Goal: Entertainment & Leisure: Consume media (video, audio)

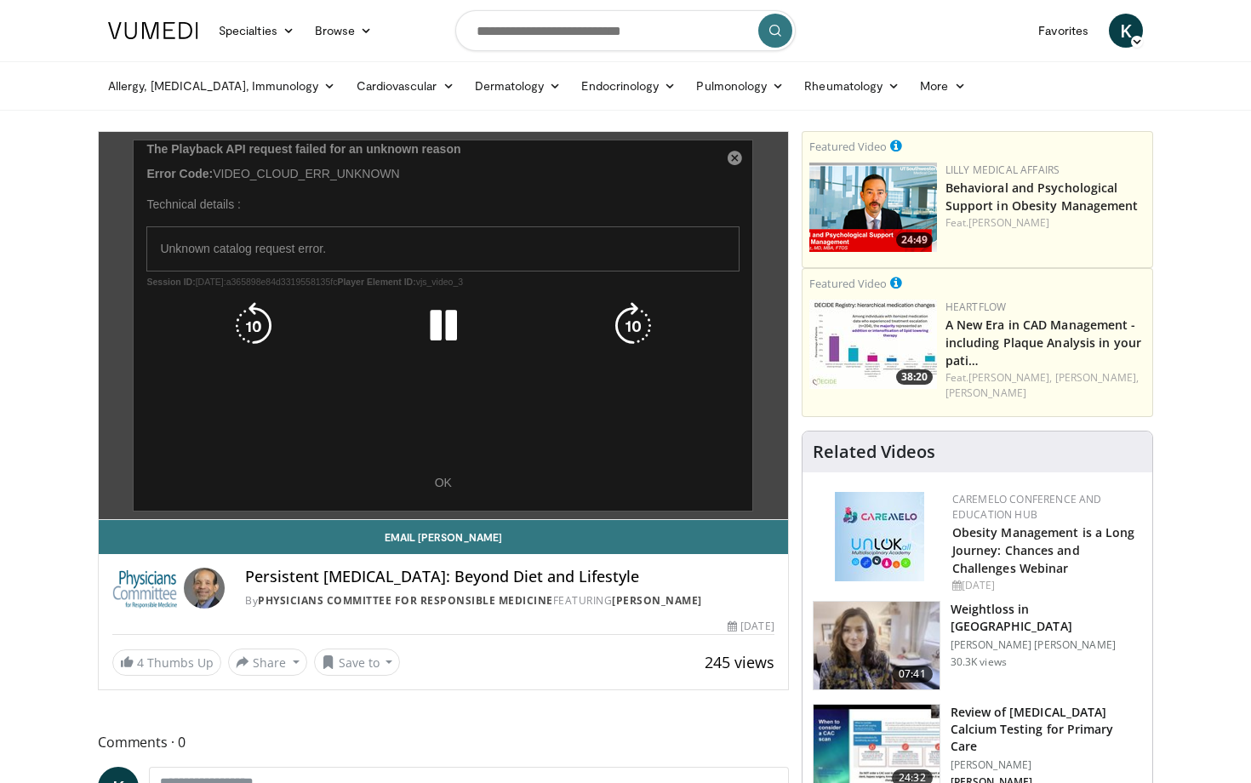
click at [454, 323] on icon "Video Player" at bounding box center [444, 326] width 48 height 48
click at [374, 486] on div "10 seconds Tap to unmute" at bounding box center [443, 325] width 689 height 387
click at [445, 484] on div "10 seconds Tap to unmute" at bounding box center [443, 325] width 689 height 387
click at [442, 494] on div "10 seconds Tap to unmute" at bounding box center [443, 325] width 689 height 387
click at [448, 488] on div "10 seconds Tap to unmute" at bounding box center [443, 325] width 689 height 387
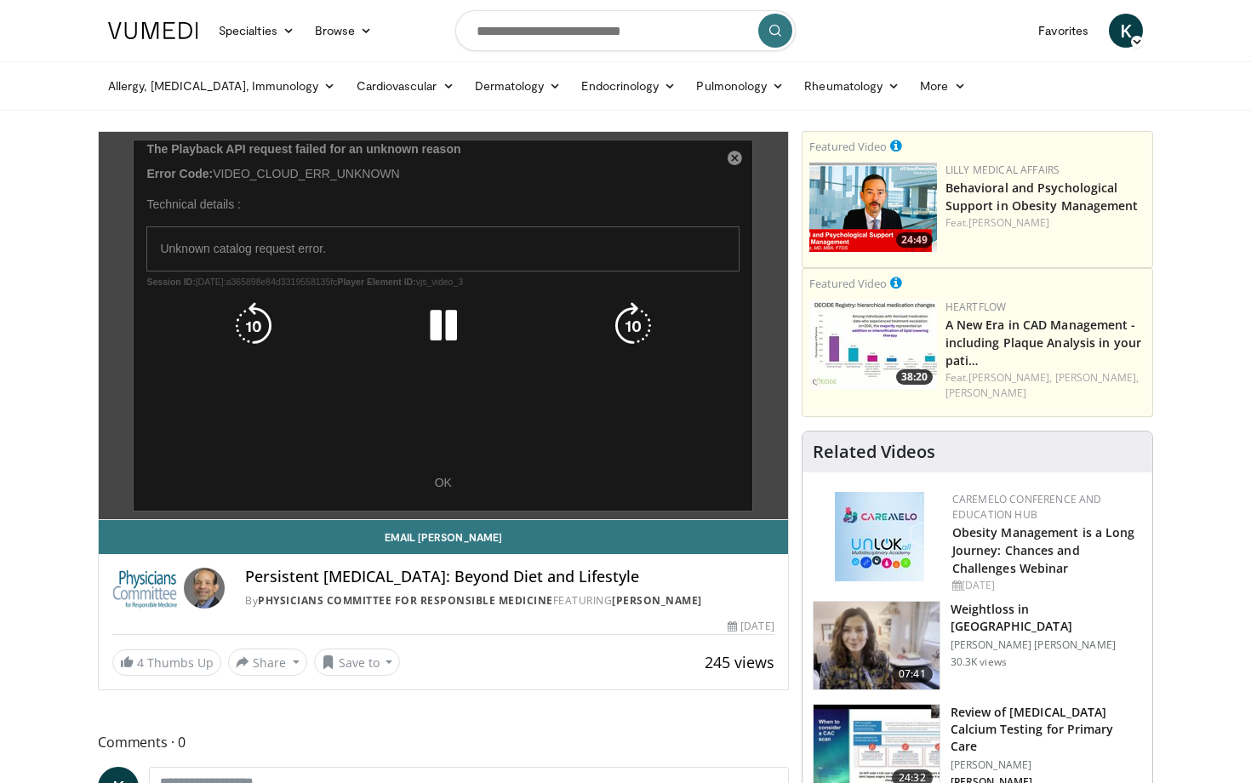
click at [443, 329] on icon "Video Player" at bounding box center [444, 326] width 48 height 48
click at [347, 248] on div "10 seconds Tap to unmute" at bounding box center [443, 325] width 689 height 387
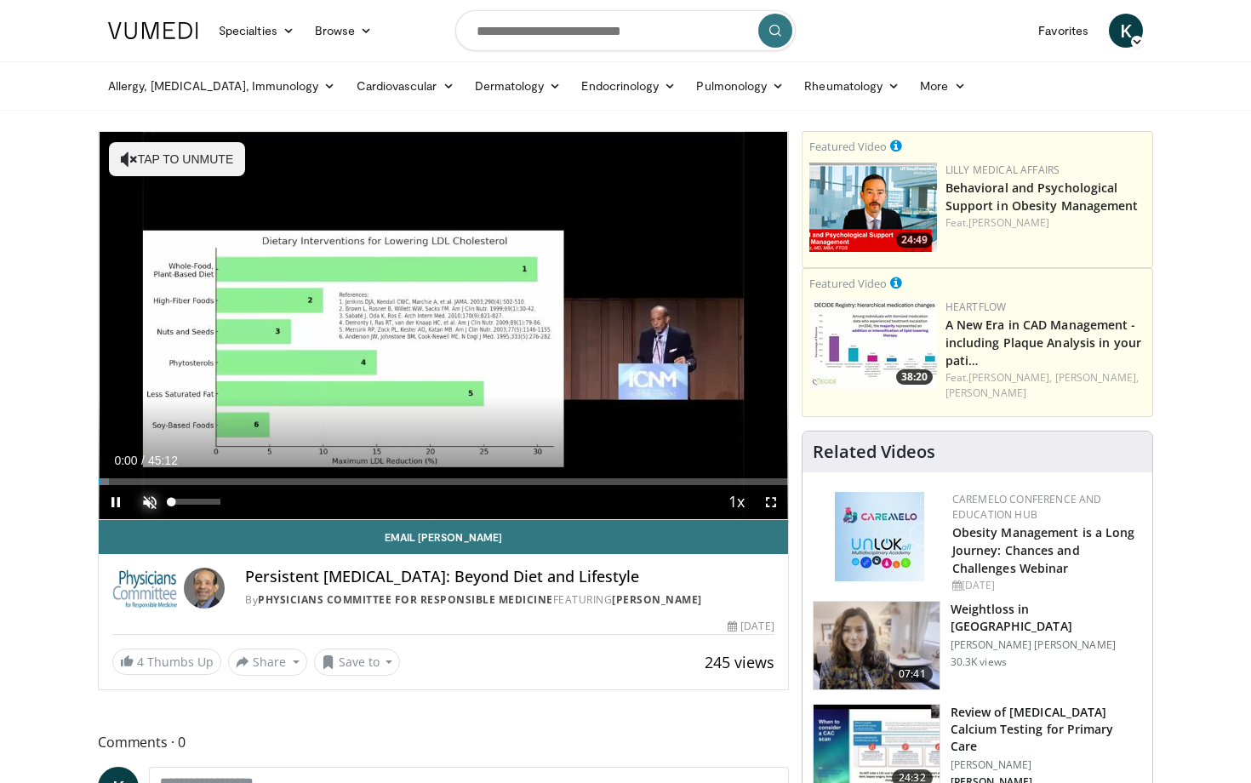
click at [150, 498] on span "Video Player" at bounding box center [150, 502] width 34 height 34
click at [764, 501] on span "Video Player" at bounding box center [771, 502] width 34 height 34
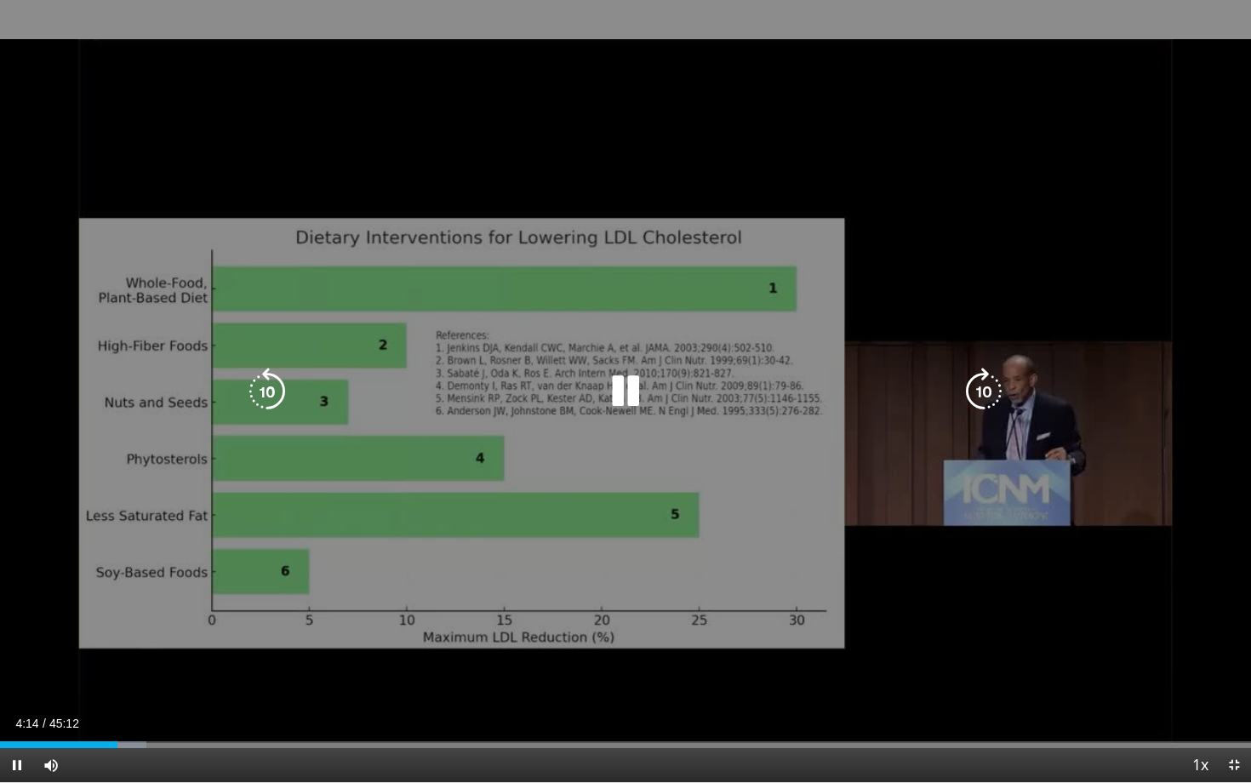
click at [546, 635] on div "10 seconds Tap to unmute" at bounding box center [625, 391] width 1251 height 782
click at [597, 635] on div "10 seconds Tap to unmute" at bounding box center [625, 391] width 1251 height 782
click at [614, 537] on div "10 seconds Tap to unmute" at bounding box center [625, 391] width 1251 height 782
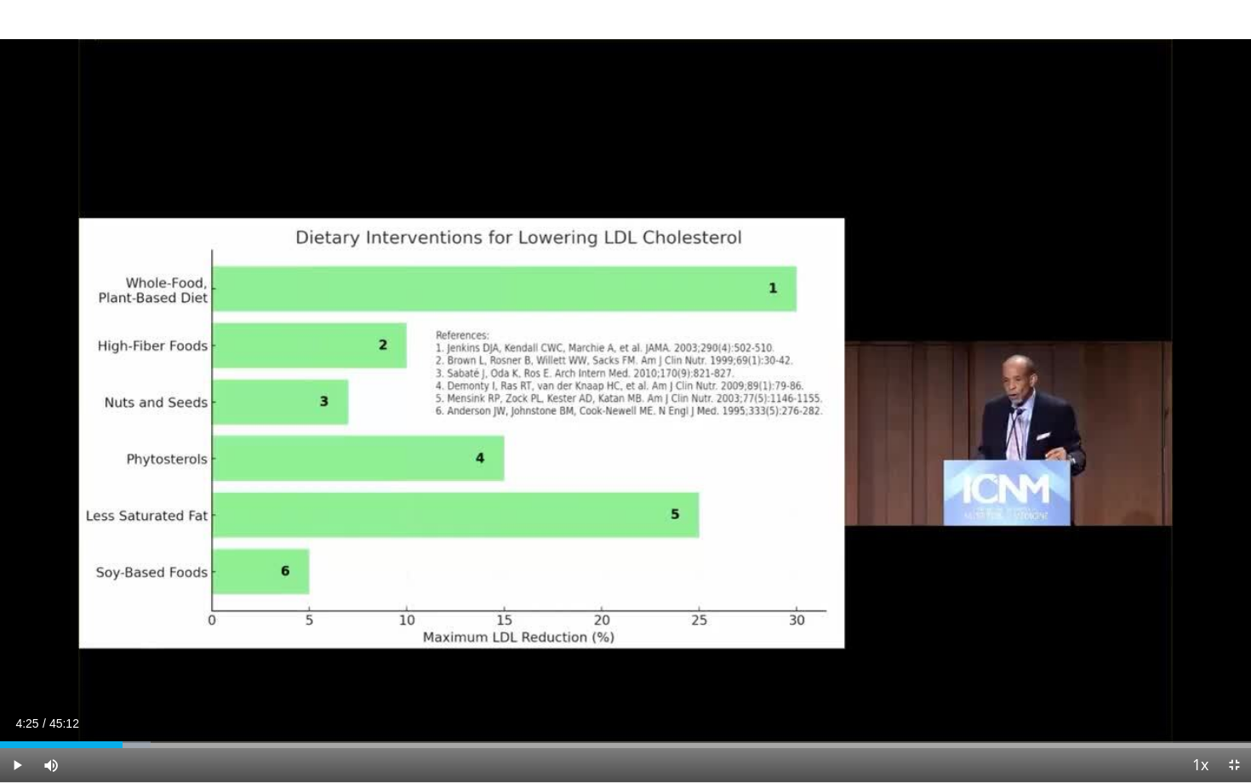
click at [614, 537] on div "10 seconds Tap to unmute" at bounding box center [625, 391] width 1251 height 782
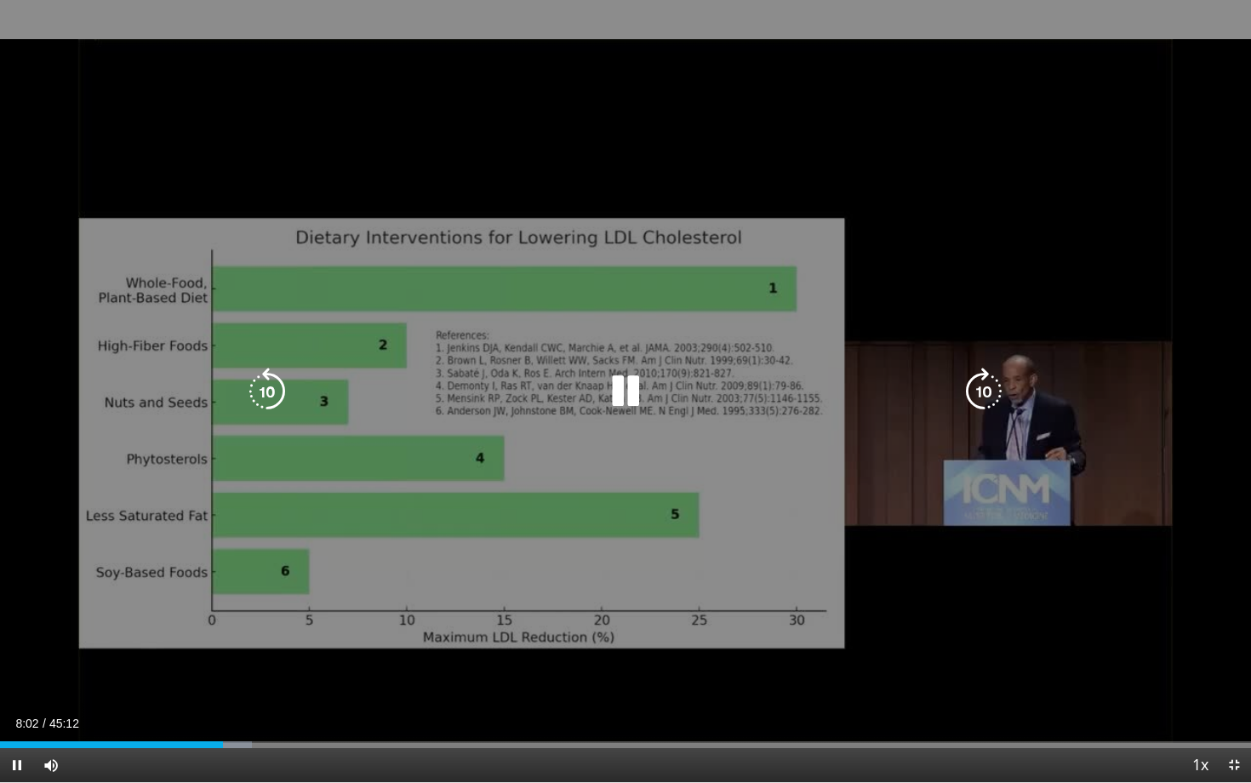
click at [811, 608] on div "10 seconds Tap to unmute" at bounding box center [625, 391] width 1251 height 782
click at [618, 227] on div "10 seconds Tap to unmute" at bounding box center [625, 391] width 1251 height 782
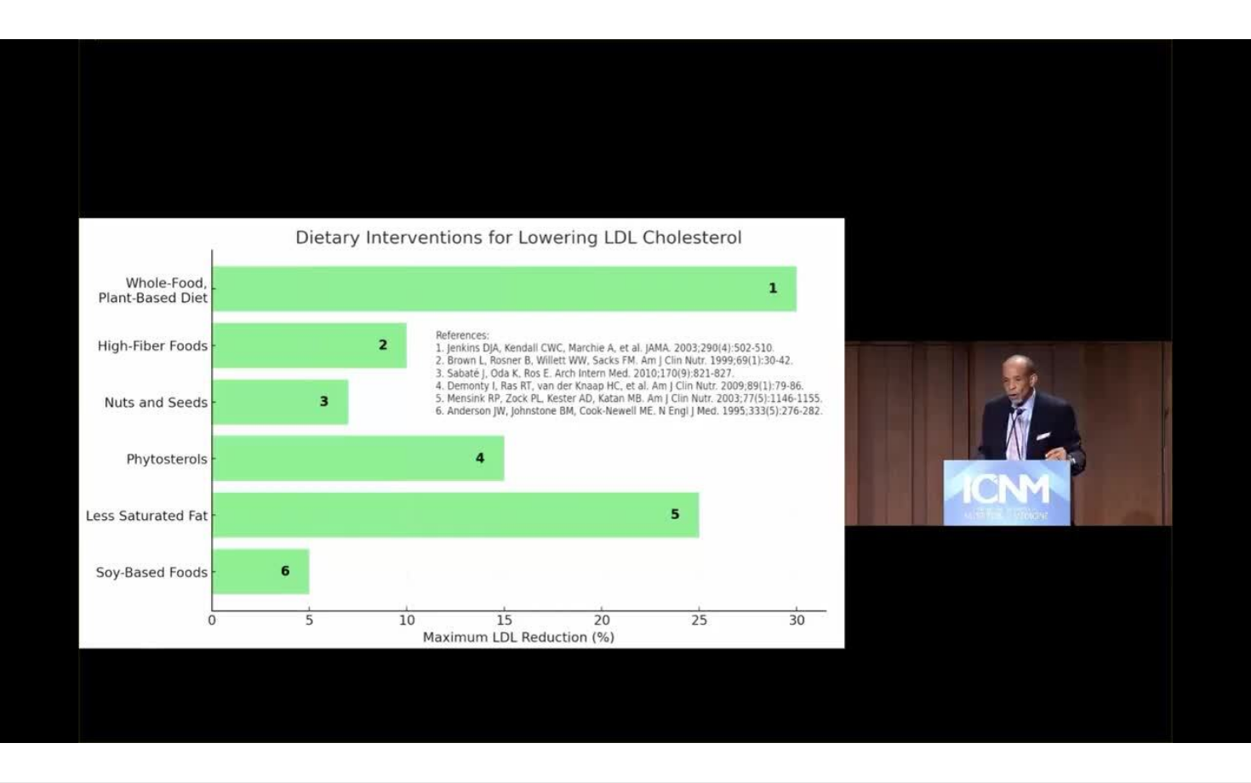
click at [668, 570] on div "10 seconds Tap to unmute" at bounding box center [625, 391] width 1251 height 782
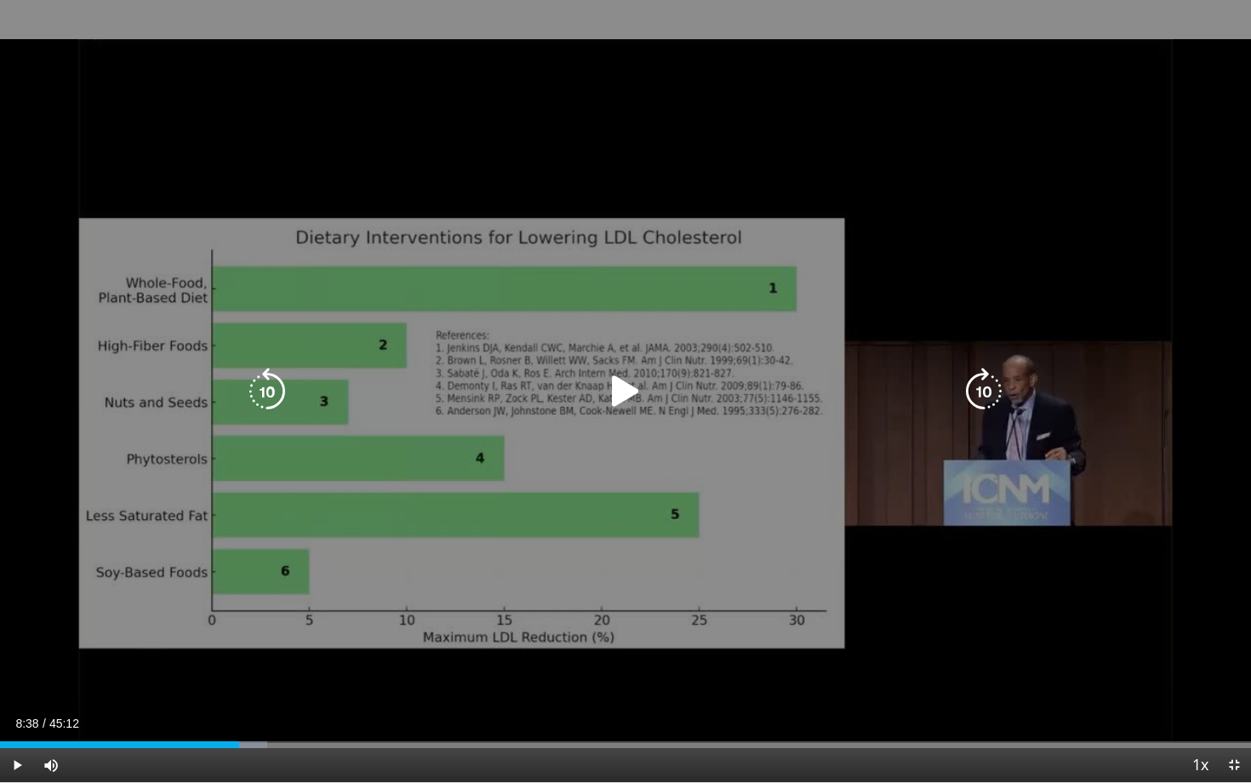
click at [636, 551] on div "10 seconds Tap to unmute" at bounding box center [625, 391] width 1251 height 782
click at [574, 504] on div "10 seconds Tap to unmute" at bounding box center [625, 391] width 1251 height 782
click at [370, 235] on div "10 seconds Tap to unmute" at bounding box center [625, 391] width 1251 height 782
click at [431, 363] on div "10 seconds Tap to unmute" at bounding box center [625, 391] width 1251 height 782
click at [622, 390] on icon "Video Player" at bounding box center [626, 392] width 48 height 48
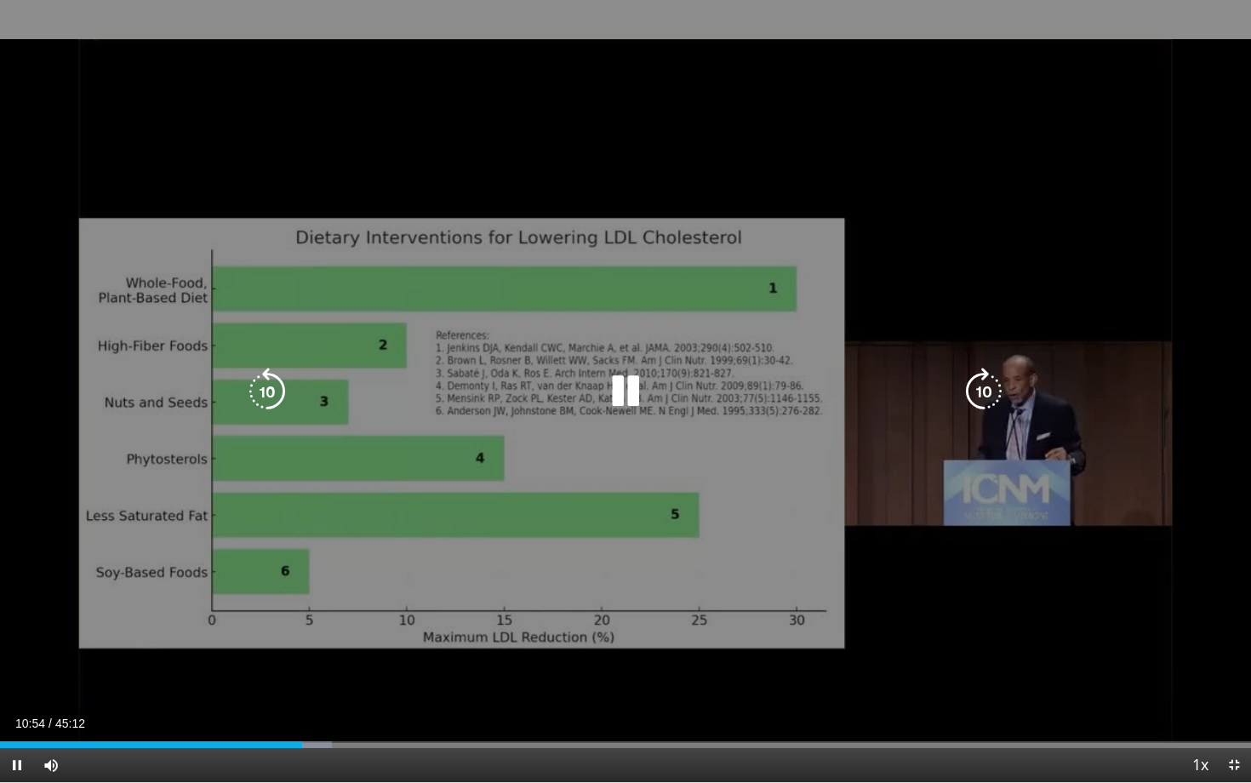
click at [473, 432] on div "10 seconds Tap to unmute" at bounding box center [625, 391] width 1251 height 782
click at [671, 345] on div "10 seconds Tap to unmute" at bounding box center [625, 391] width 1251 height 782
click at [518, 396] on div "Video Player" at bounding box center [625, 391] width 751 height 34
click at [607, 390] on icon "Video Player" at bounding box center [626, 392] width 48 height 48
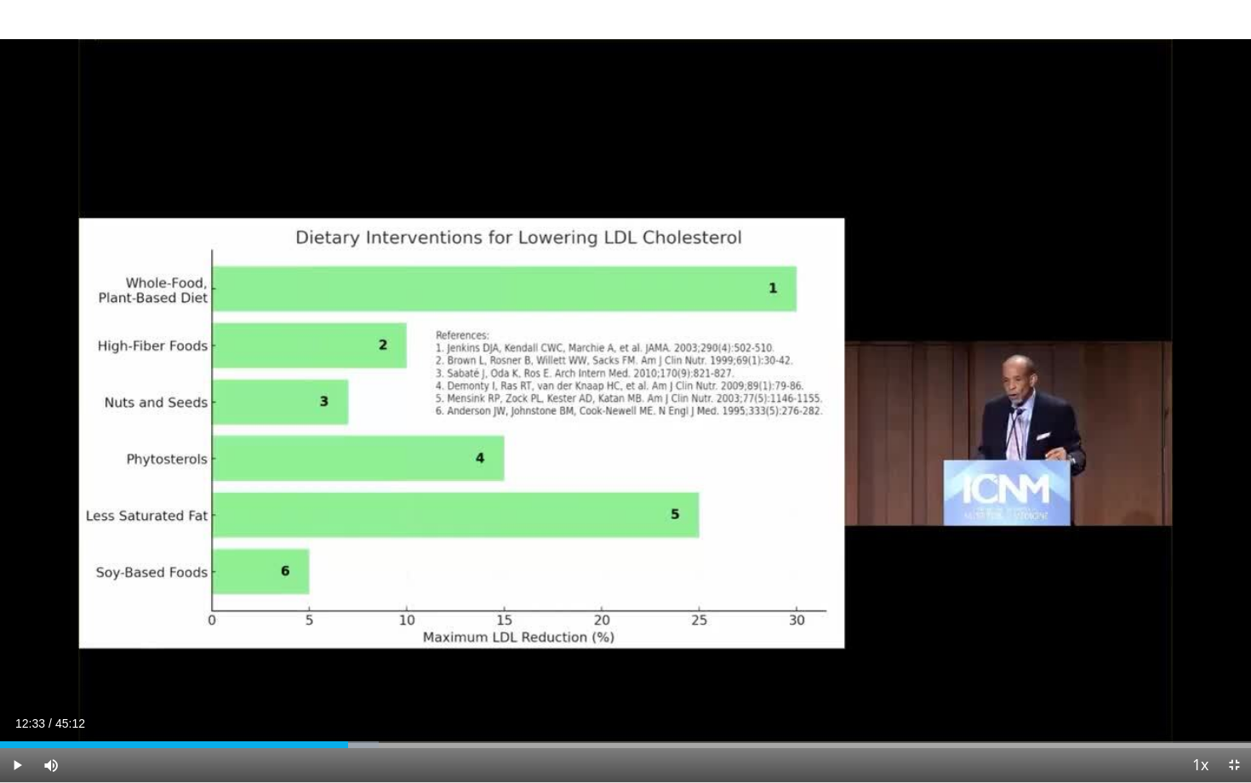
click at [650, 36] on div "10 seconds Tap to unmute" at bounding box center [625, 391] width 1251 height 782
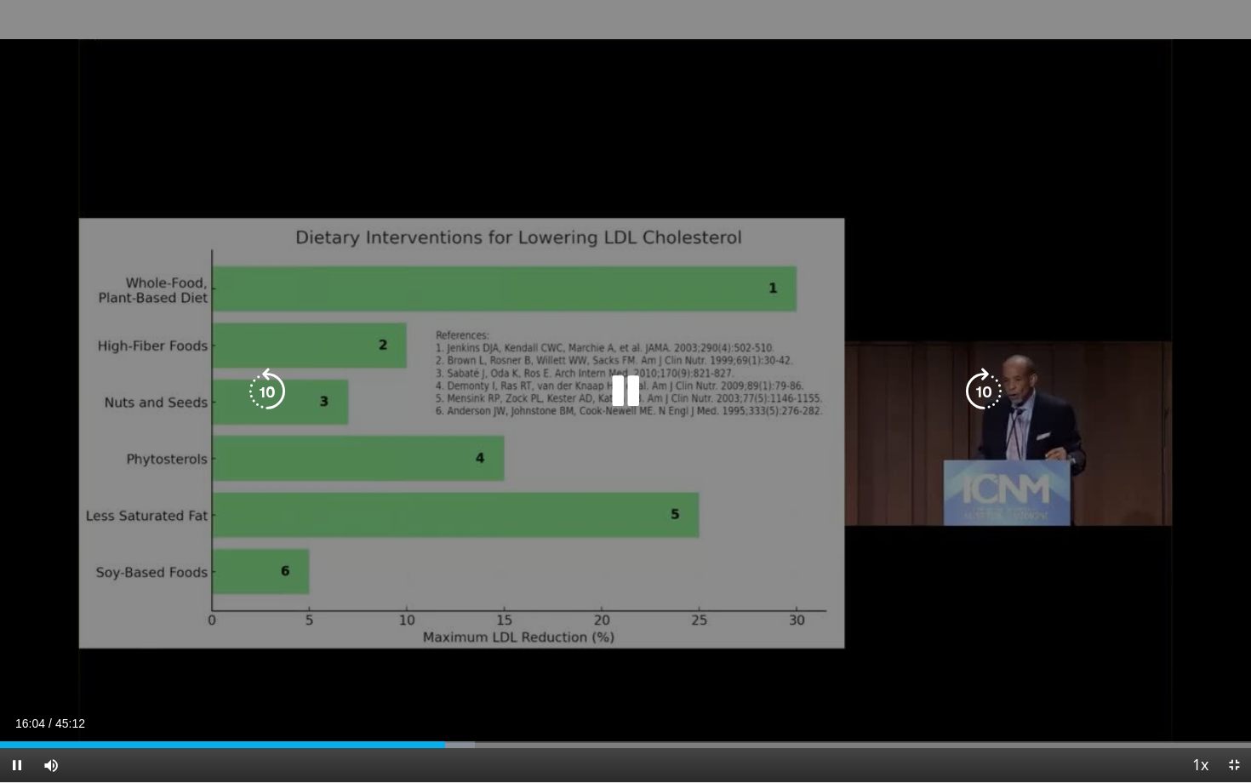
click at [356, 455] on div "10 seconds Tap to unmute" at bounding box center [625, 391] width 1251 height 782
click at [608, 494] on div "10 seconds Tap to unmute" at bounding box center [625, 391] width 1251 height 782
click at [628, 419] on div "10 seconds Tap to unmute" at bounding box center [625, 391] width 1251 height 782
click at [618, 398] on icon "Video Player" at bounding box center [626, 392] width 48 height 48
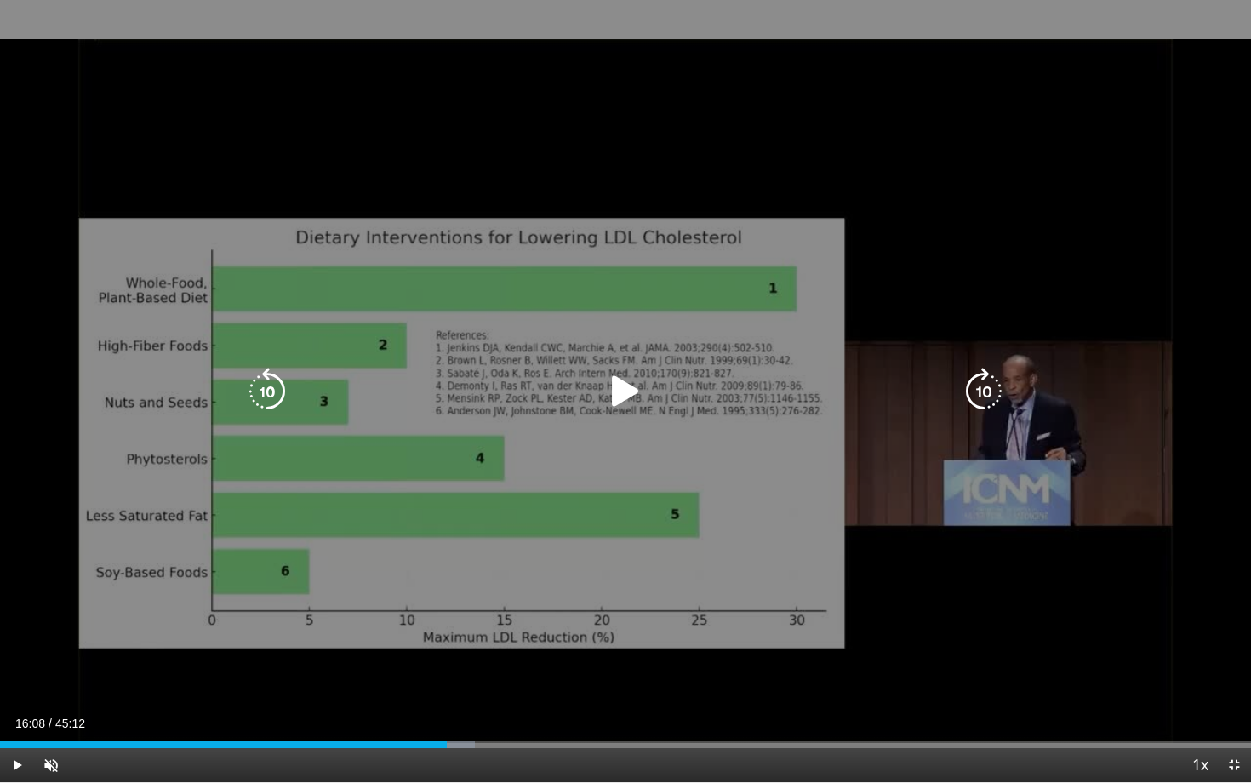
click at [618, 398] on icon "Video Player" at bounding box center [626, 392] width 48 height 48
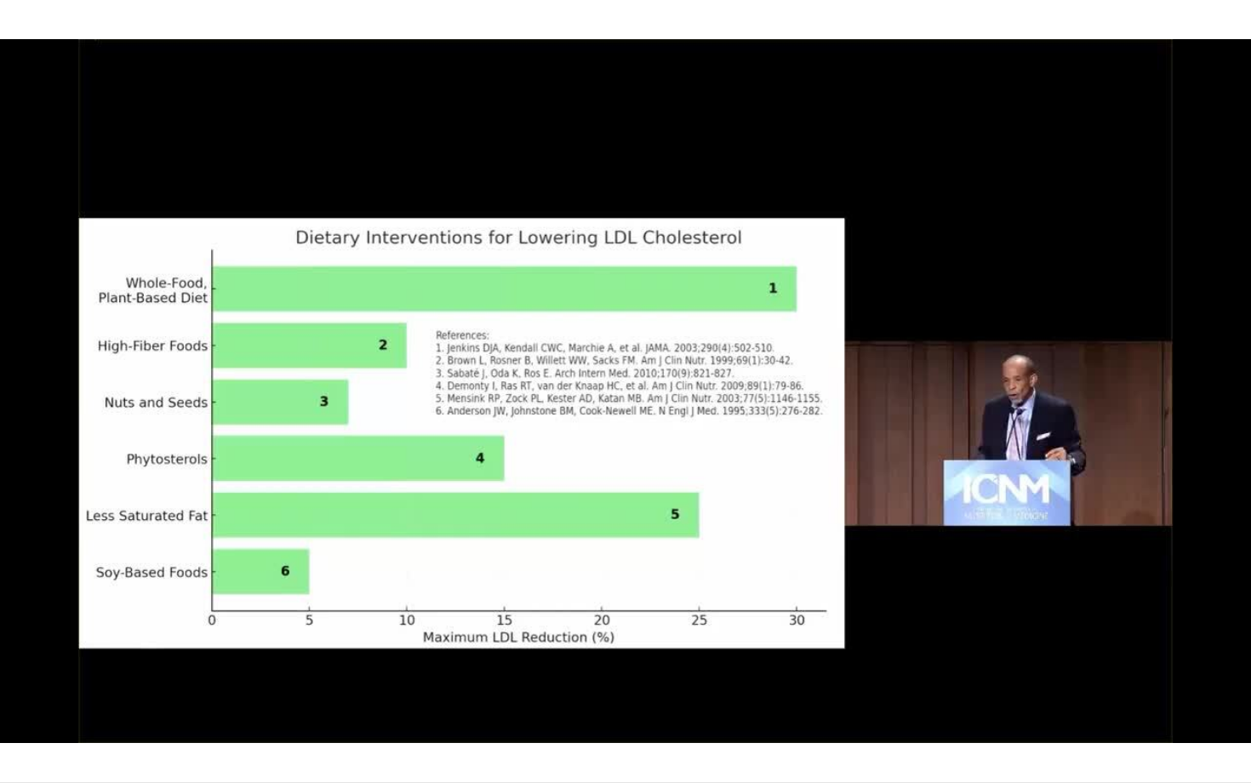
click at [618, 398] on div "10 seconds Tap to unmute" at bounding box center [625, 391] width 1251 height 782
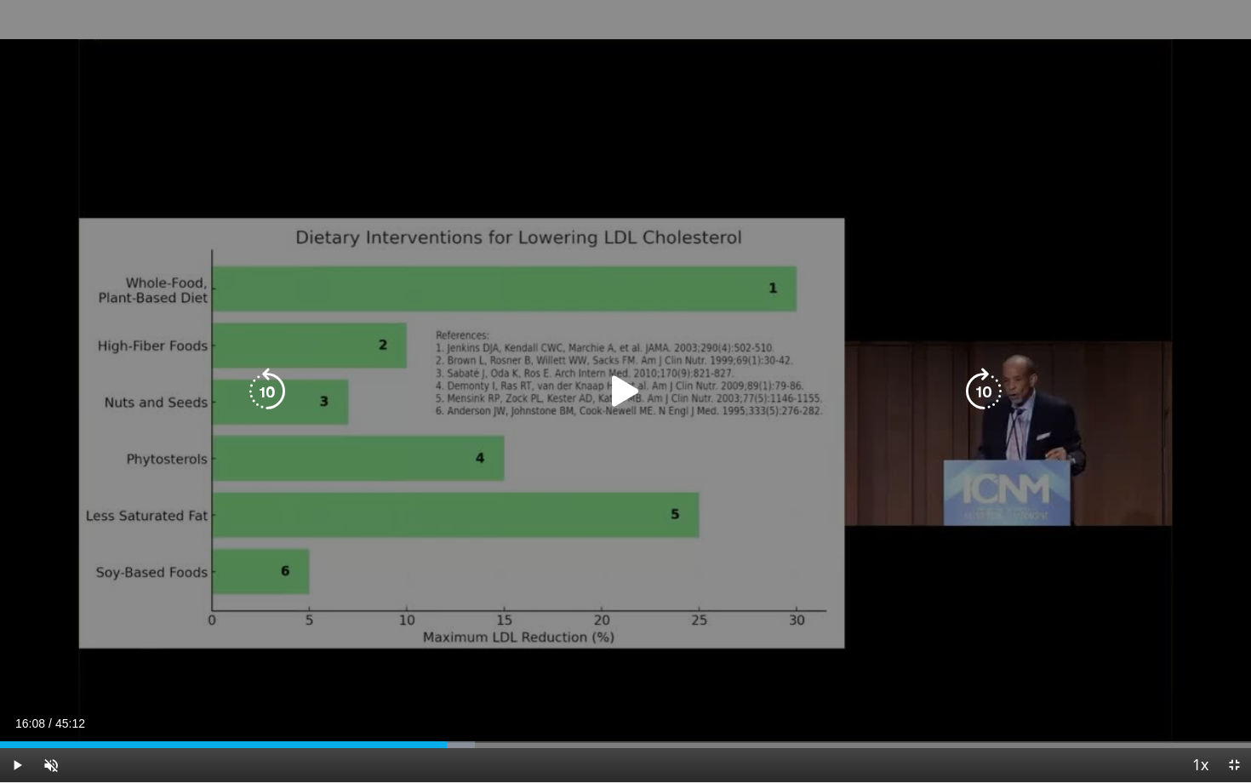
click at [643, 399] on icon "Video Player" at bounding box center [626, 392] width 48 height 48
click at [277, 389] on icon "Video Player" at bounding box center [267, 392] width 48 height 48
click at [625, 401] on icon "Video Player" at bounding box center [626, 392] width 48 height 48
click at [590, 410] on div "10 seconds Tap to unmute" at bounding box center [625, 391] width 1251 height 782
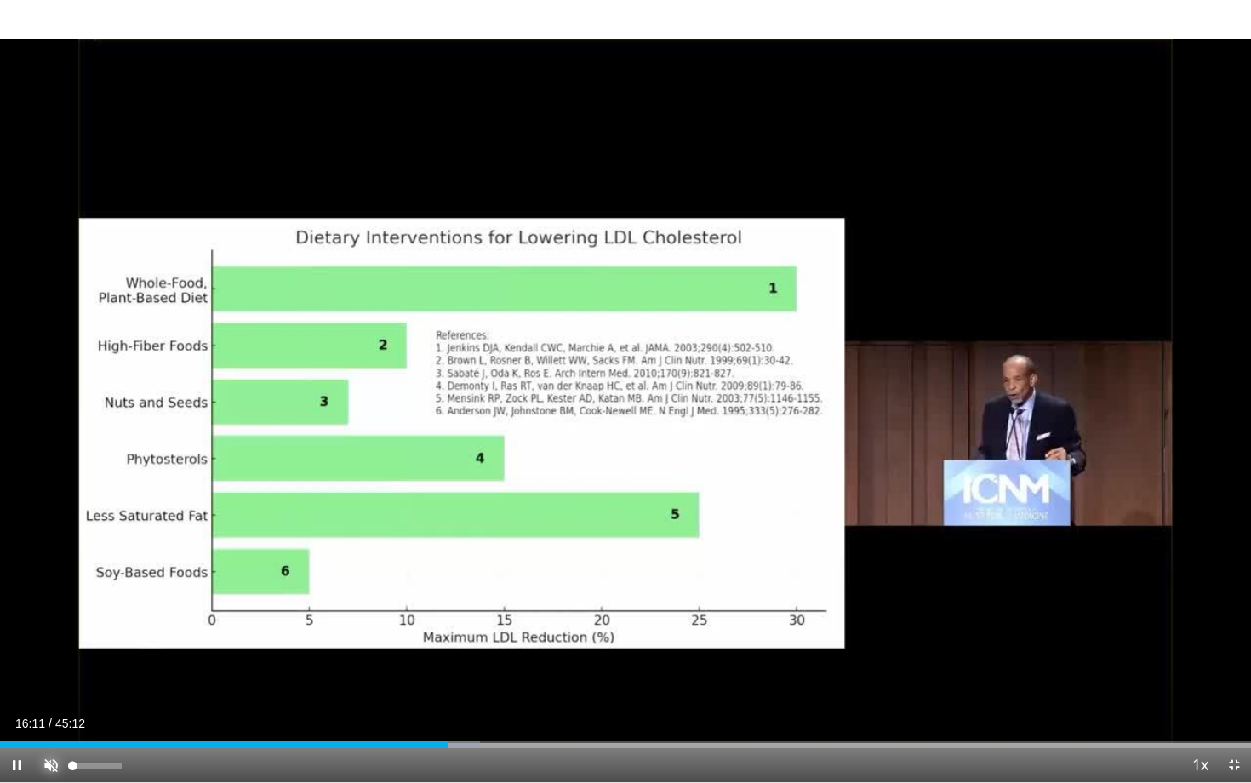
click at [43, 635] on span "Video Player" at bounding box center [51, 765] width 34 height 34
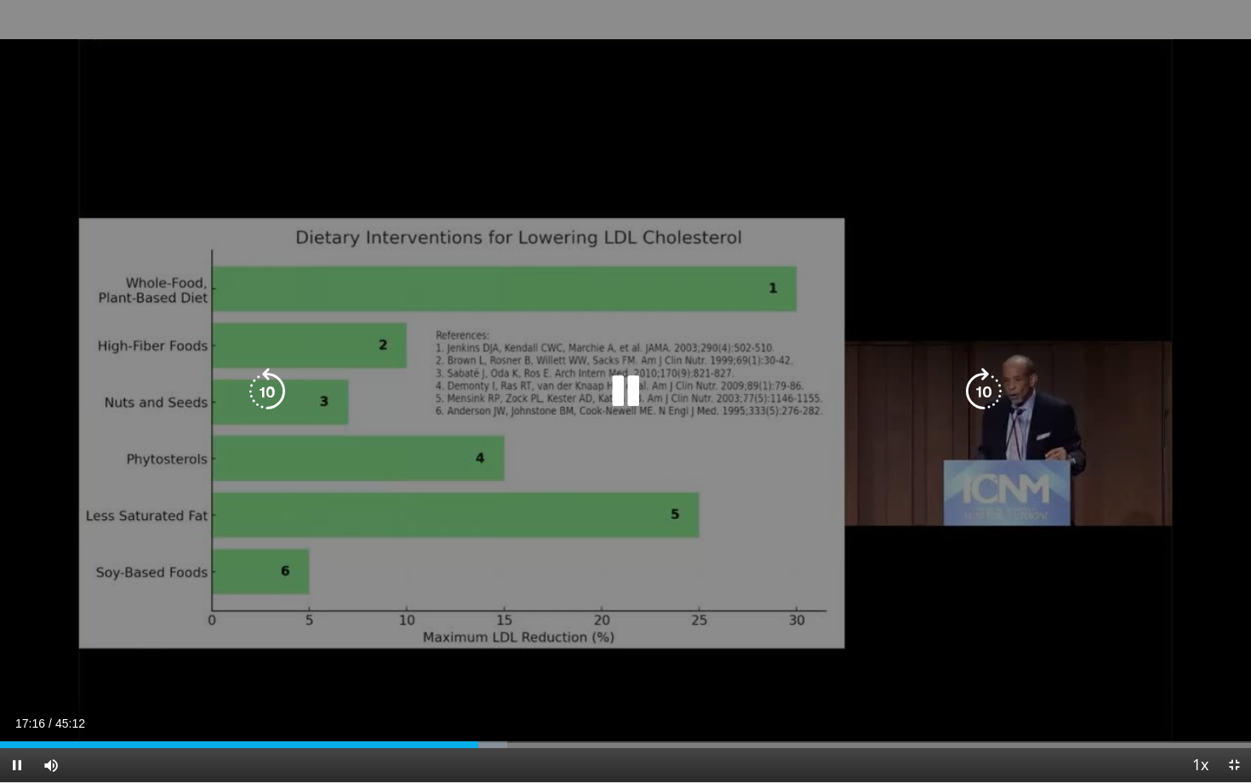
click at [434, 450] on div "10 seconds Tap to unmute" at bounding box center [625, 391] width 1251 height 782
click at [765, 470] on div "10 seconds Tap to unmute" at bounding box center [625, 391] width 1251 height 782
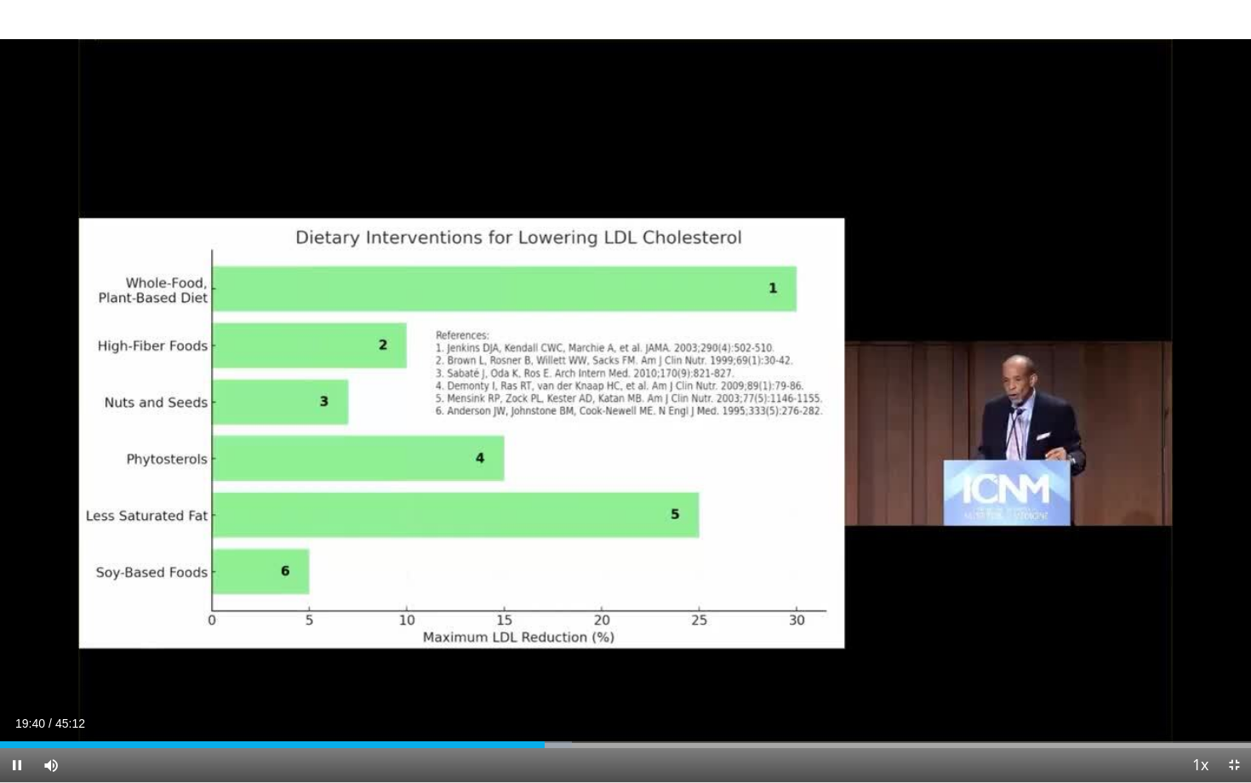
click at [610, 635] on div "Current Time 19:40 / Duration 45:12 Pause Skip Backward Skip Forward Mute 0% Lo…" at bounding box center [625, 765] width 1251 height 34
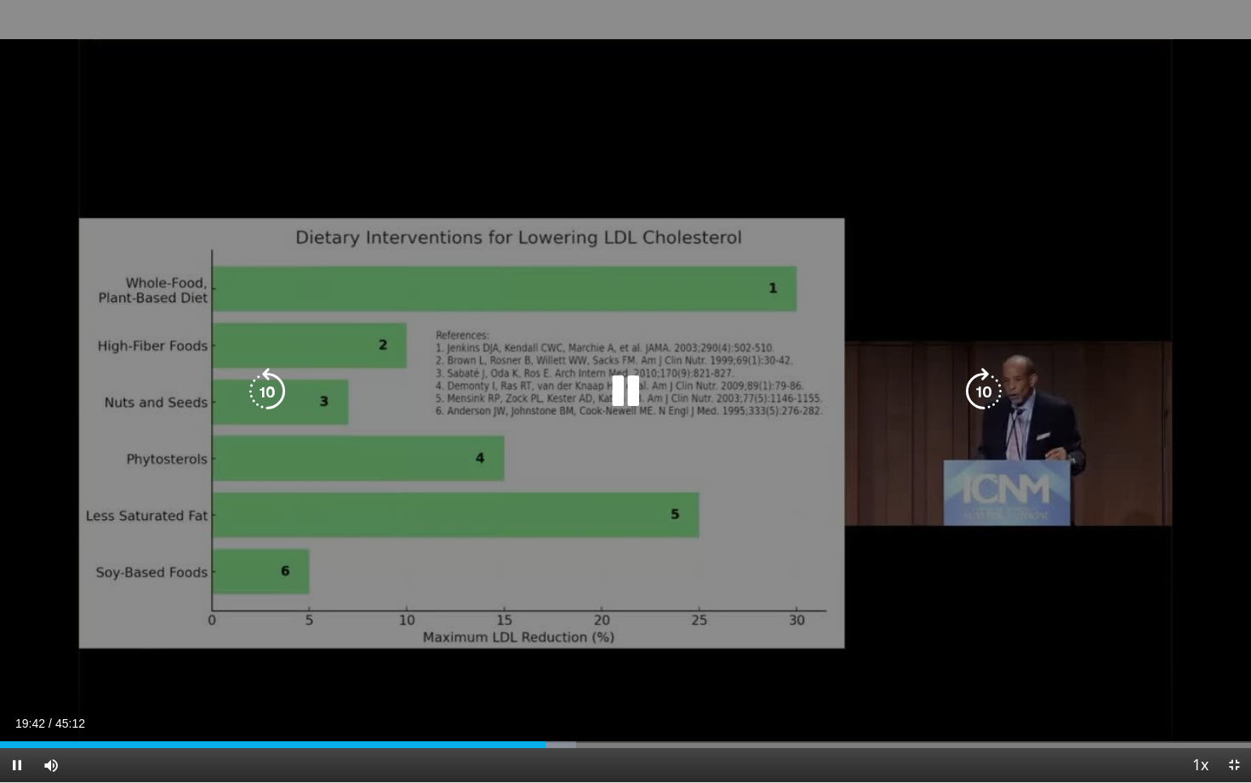
click at [622, 396] on icon "Video Player" at bounding box center [626, 392] width 48 height 48
click at [631, 602] on div "10 seconds Tap to unmute" at bounding box center [625, 391] width 1251 height 782
click at [621, 386] on icon "Video Player" at bounding box center [626, 392] width 48 height 48
click at [543, 489] on div "10 seconds Tap to unmute" at bounding box center [625, 391] width 1251 height 782
click at [659, 486] on div "10 seconds Tap to unmute" at bounding box center [625, 391] width 1251 height 782
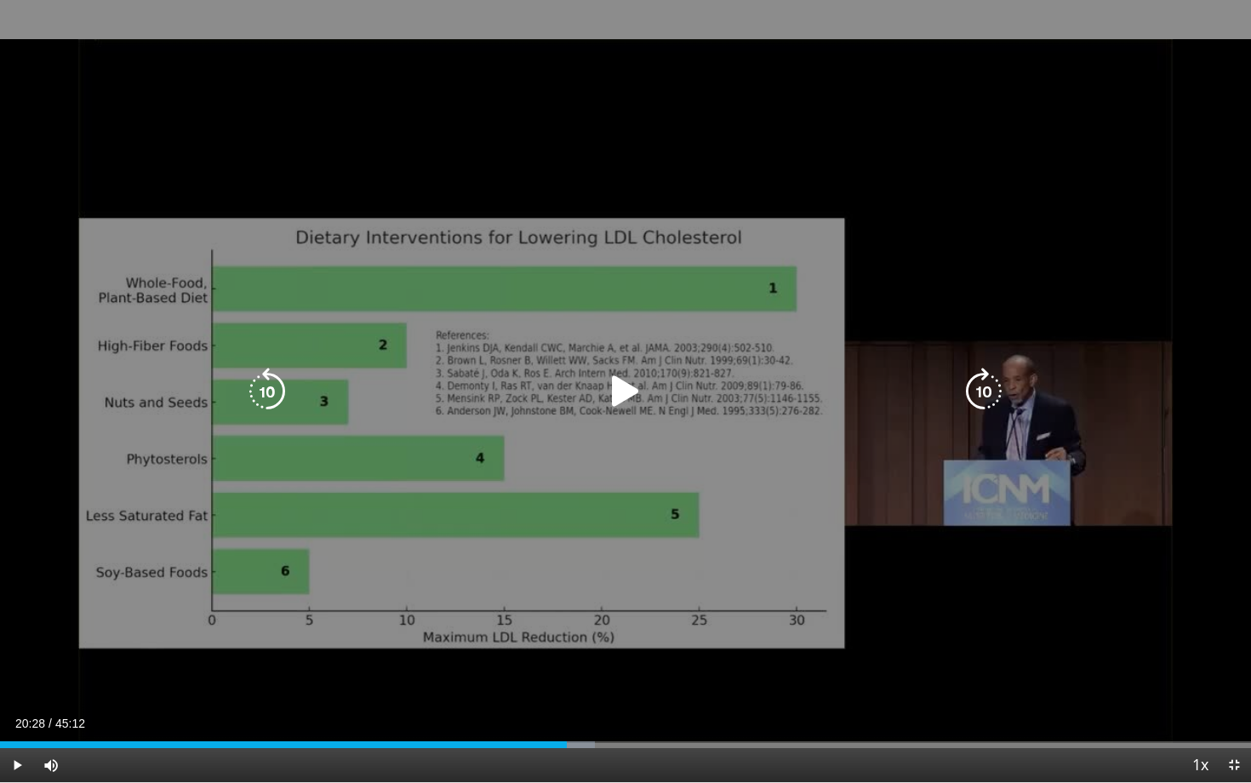
click at [770, 514] on div "10 seconds Tap to unmute" at bounding box center [625, 391] width 1251 height 782
click at [669, 447] on div "10 seconds Tap to unmute" at bounding box center [625, 391] width 1251 height 782
click at [500, 437] on div "10 seconds Tap to unmute" at bounding box center [625, 391] width 1251 height 782
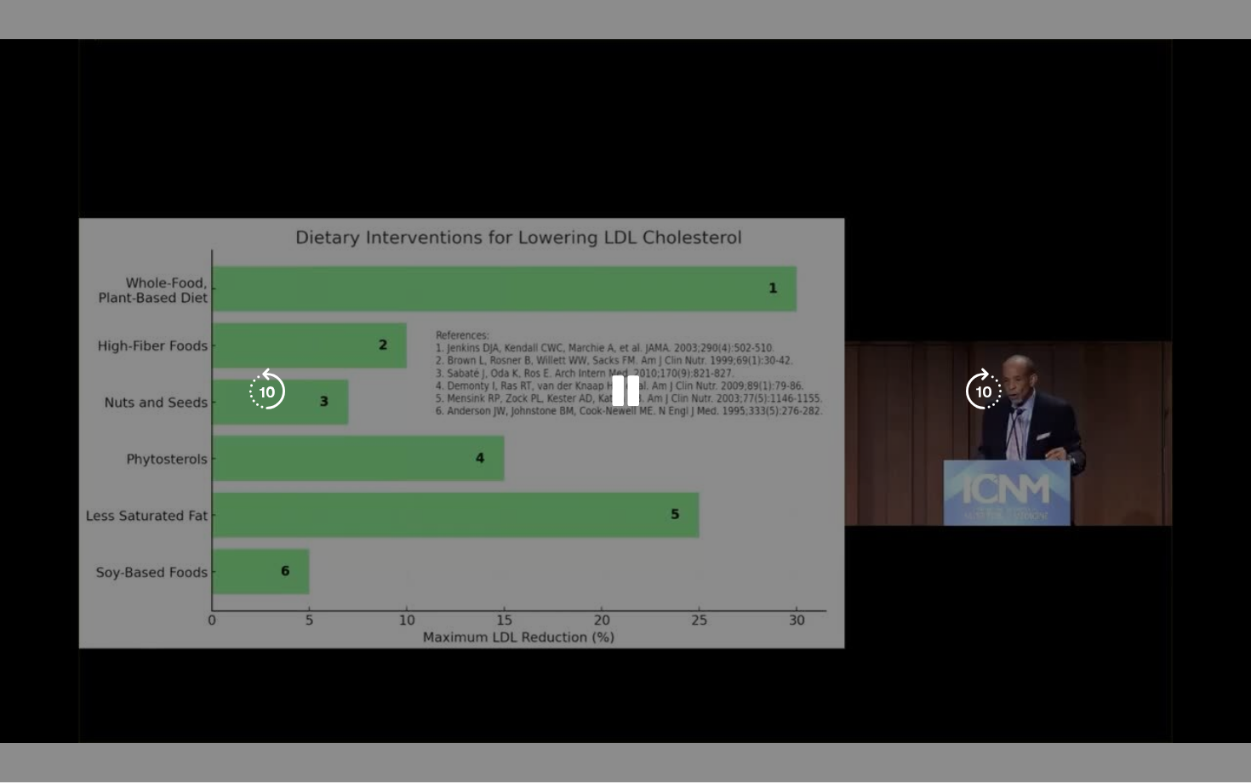
click at [500, 441] on div "10 seconds Tap to unmute" at bounding box center [625, 391] width 1251 height 782
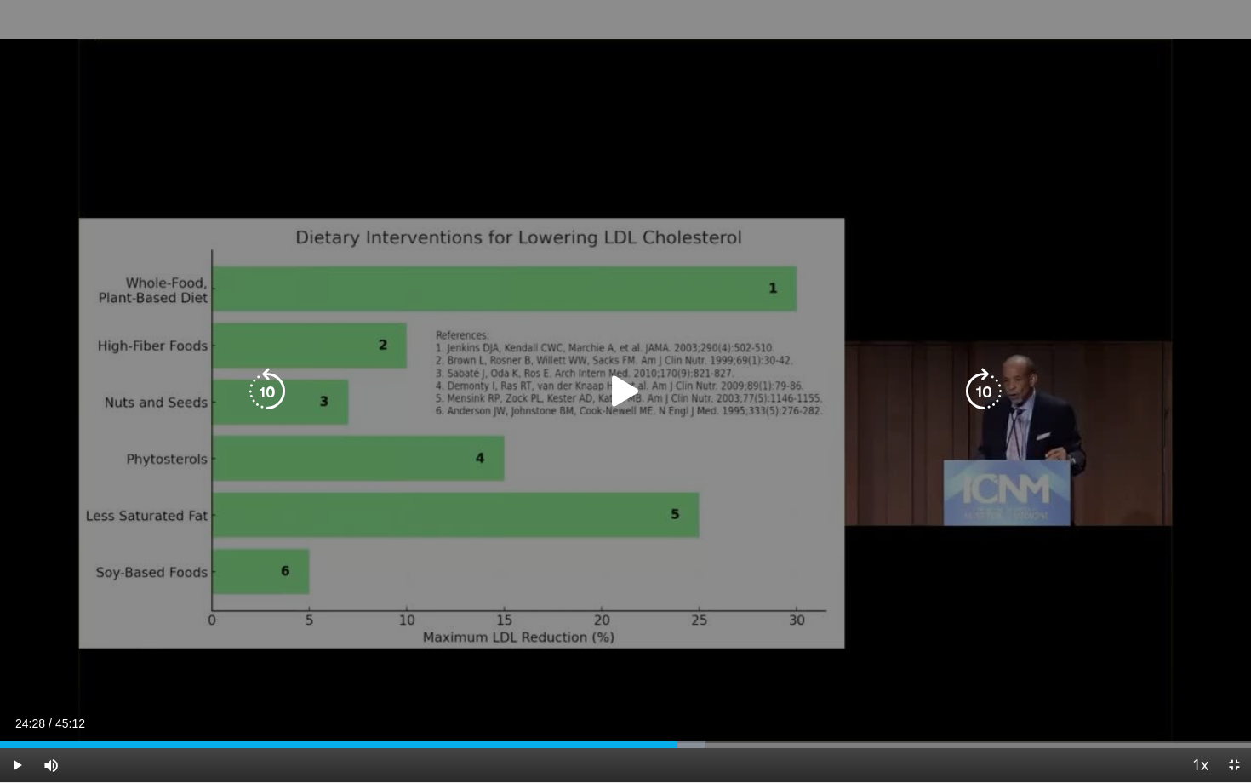
click at [500, 274] on div "10 seconds Tap to unmute" at bounding box center [625, 391] width 1251 height 782
click at [565, 302] on div "10 seconds Tap to unmute" at bounding box center [625, 391] width 1251 height 782
click at [528, 602] on div "10 seconds Tap to unmute" at bounding box center [625, 391] width 1251 height 782
click at [478, 575] on div "10 seconds Tap to unmute" at bounding box center [625, 391] width 1251 height 782
click at [490, 581] on div "10 seconds Tap to unmute" at bounding box center [625, 391] width 1251 height 782
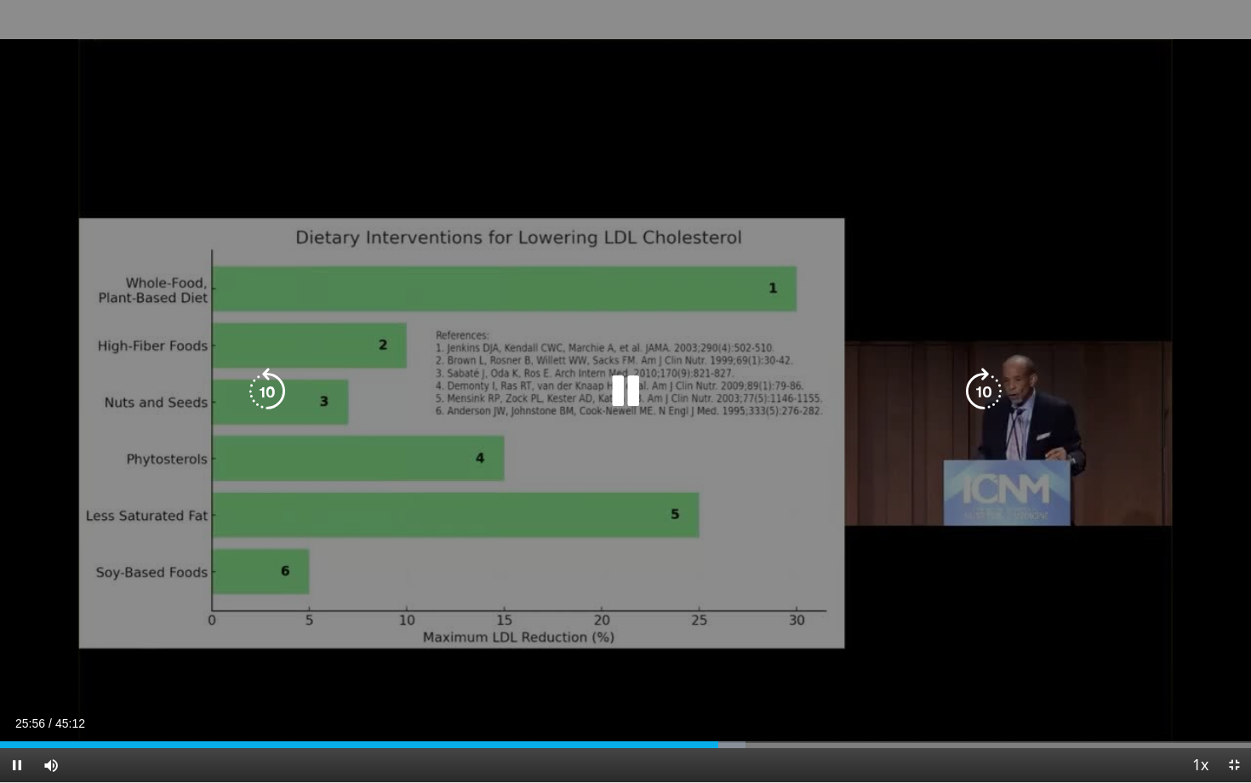
click at [579, 473] on div "10 seconds Tap to unmute" at bounding box center [625, 391] width 1251 height 782
